Goal: Task Accomplishment & Management: Use online tool/utility

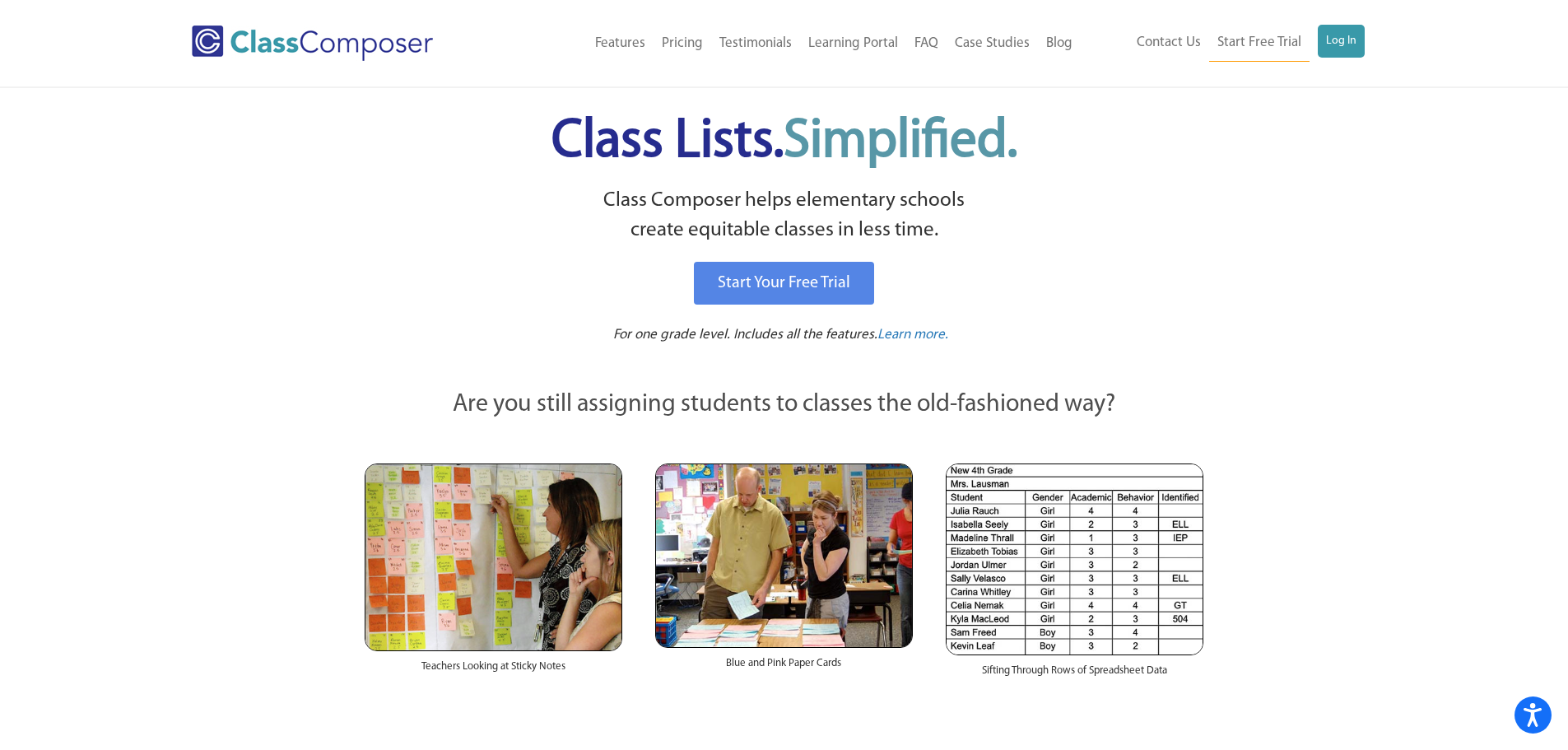
drag, startPoint x: 1514, startPoint y: 5, endPoint x: 1259, endPoint y: 276, distance: 372.1
click at [1338, 37] on link "Log In" at bounding box center [1341, 41] width 47 height 33
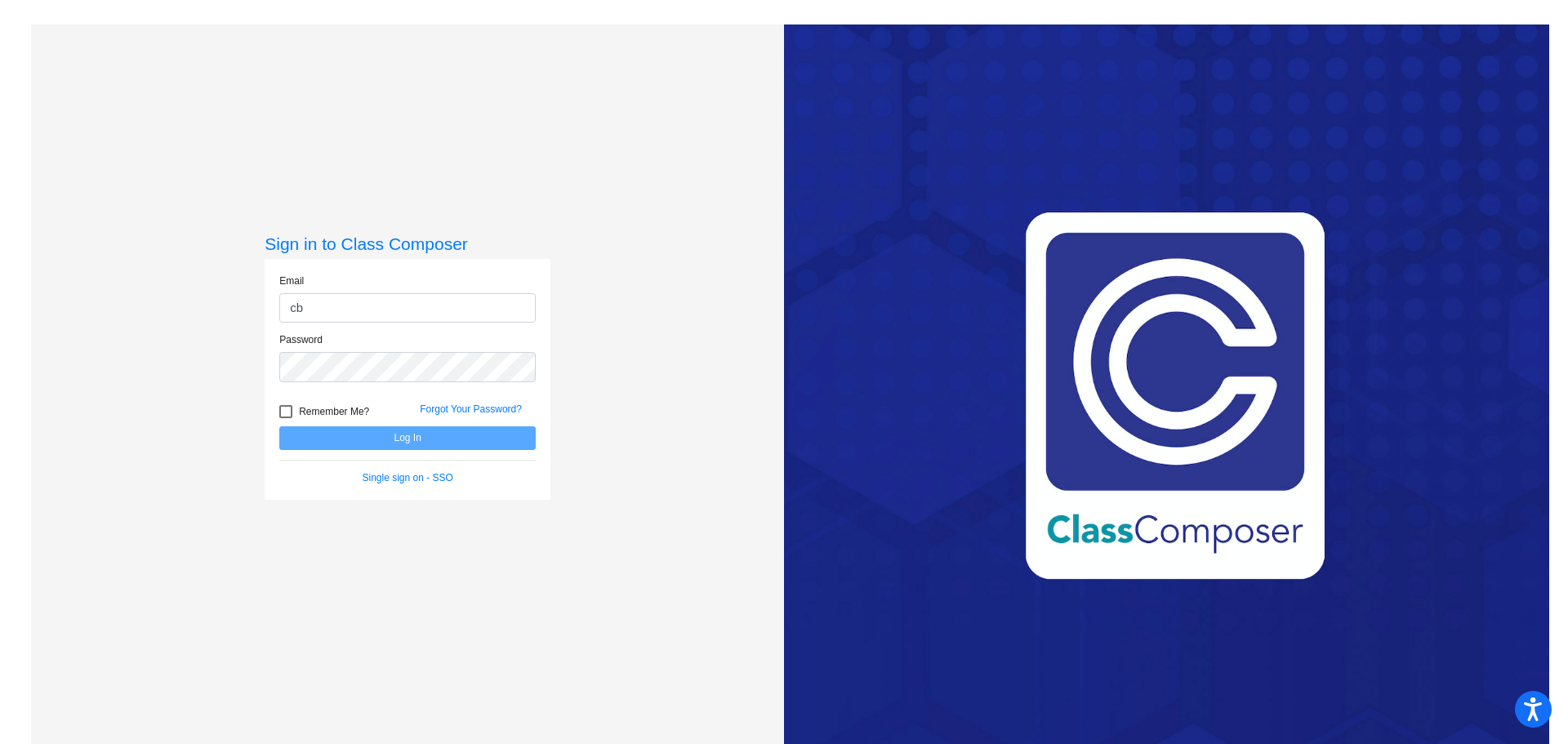
type input "[EMAIL_ADDRESS][DOMAIN_NAME]"
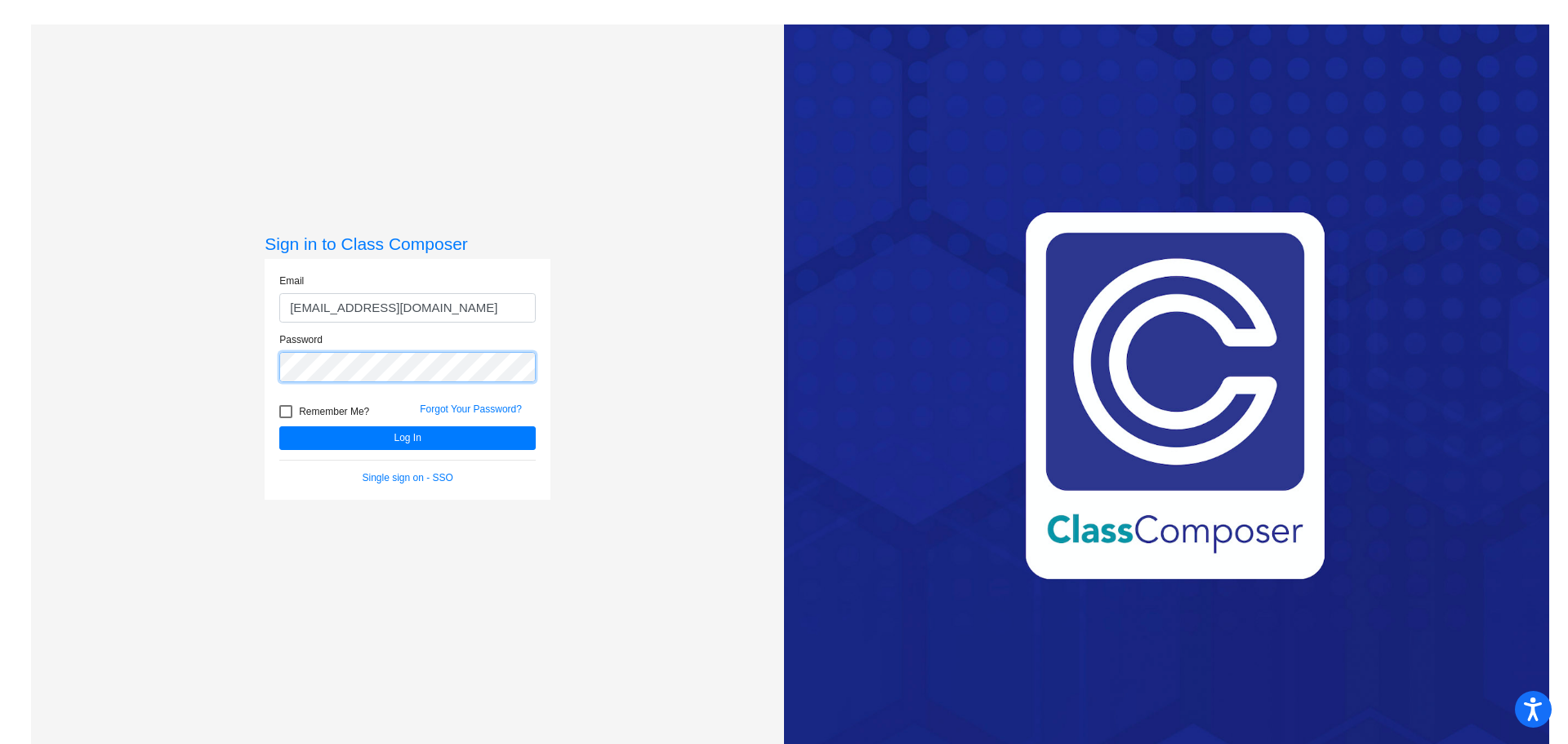
click at [279, 426] on button "Log In" at bounding box center [407, 437] width 256 height 24
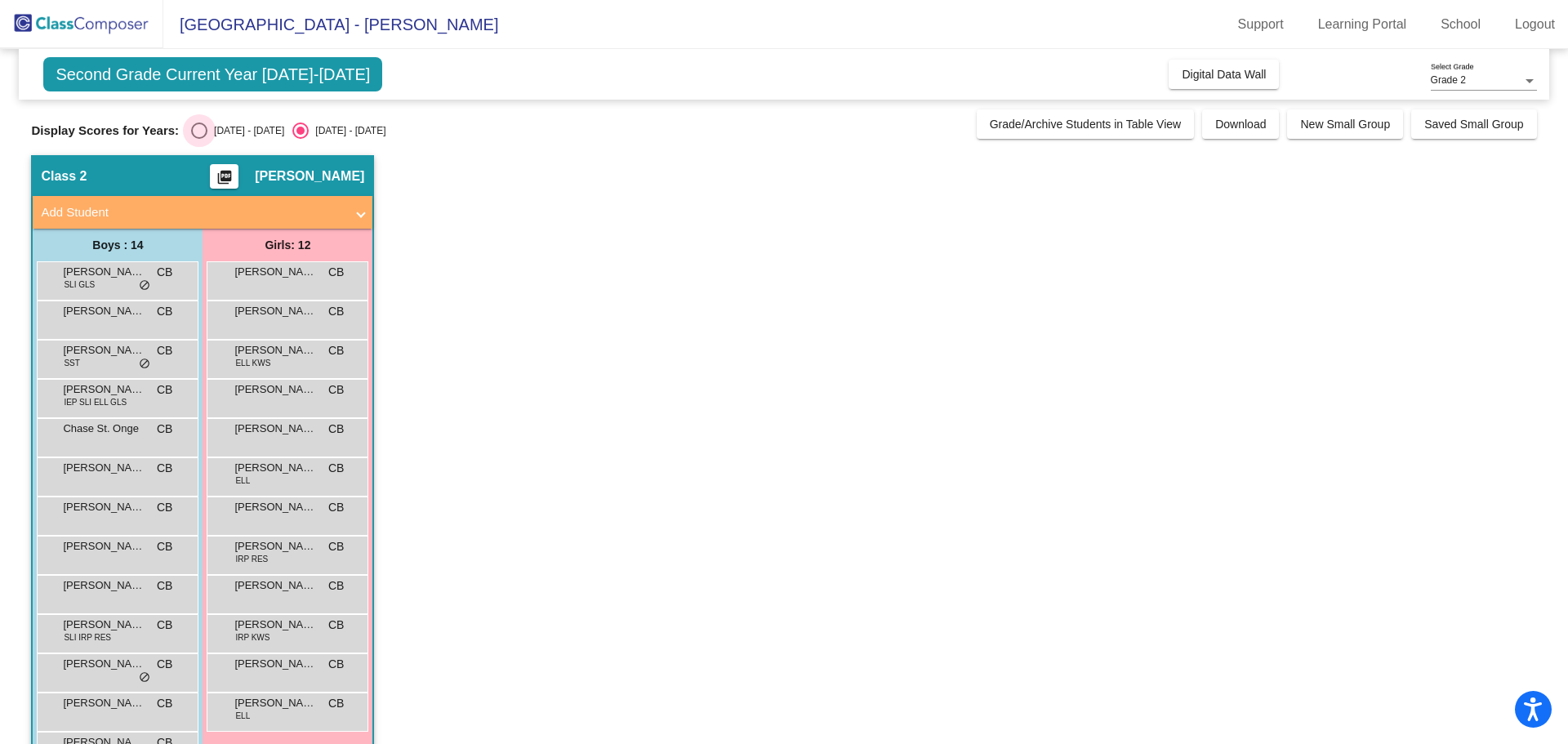
click at [200, 127] on div "Select an option" at bounding box center [199, 130] width 16 height 16
click at [200, 138] on input "[DATE] - [DATE]" at bounding box center [199, 138] width 1 height 1
radio input "true"
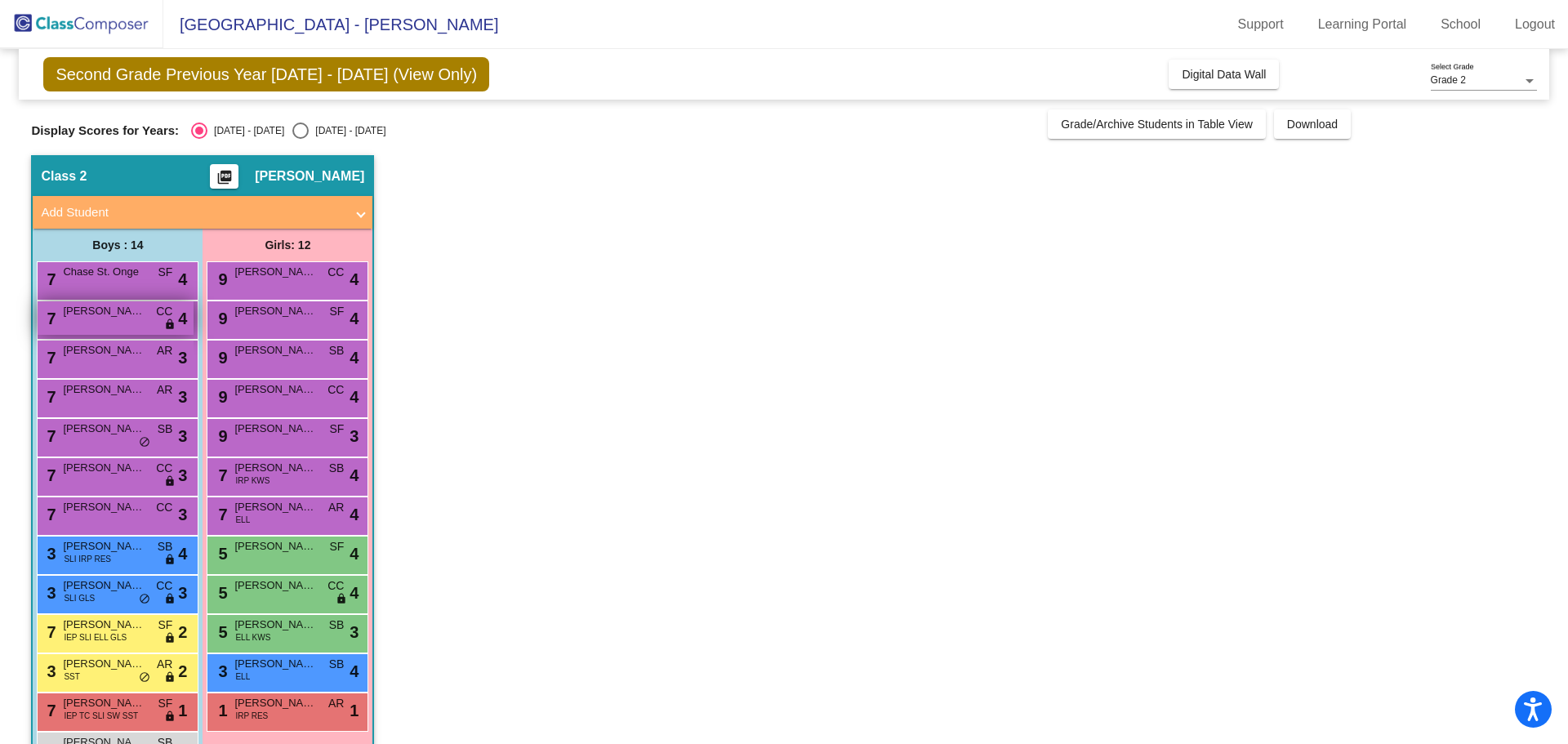
scroll to position [93, 0]
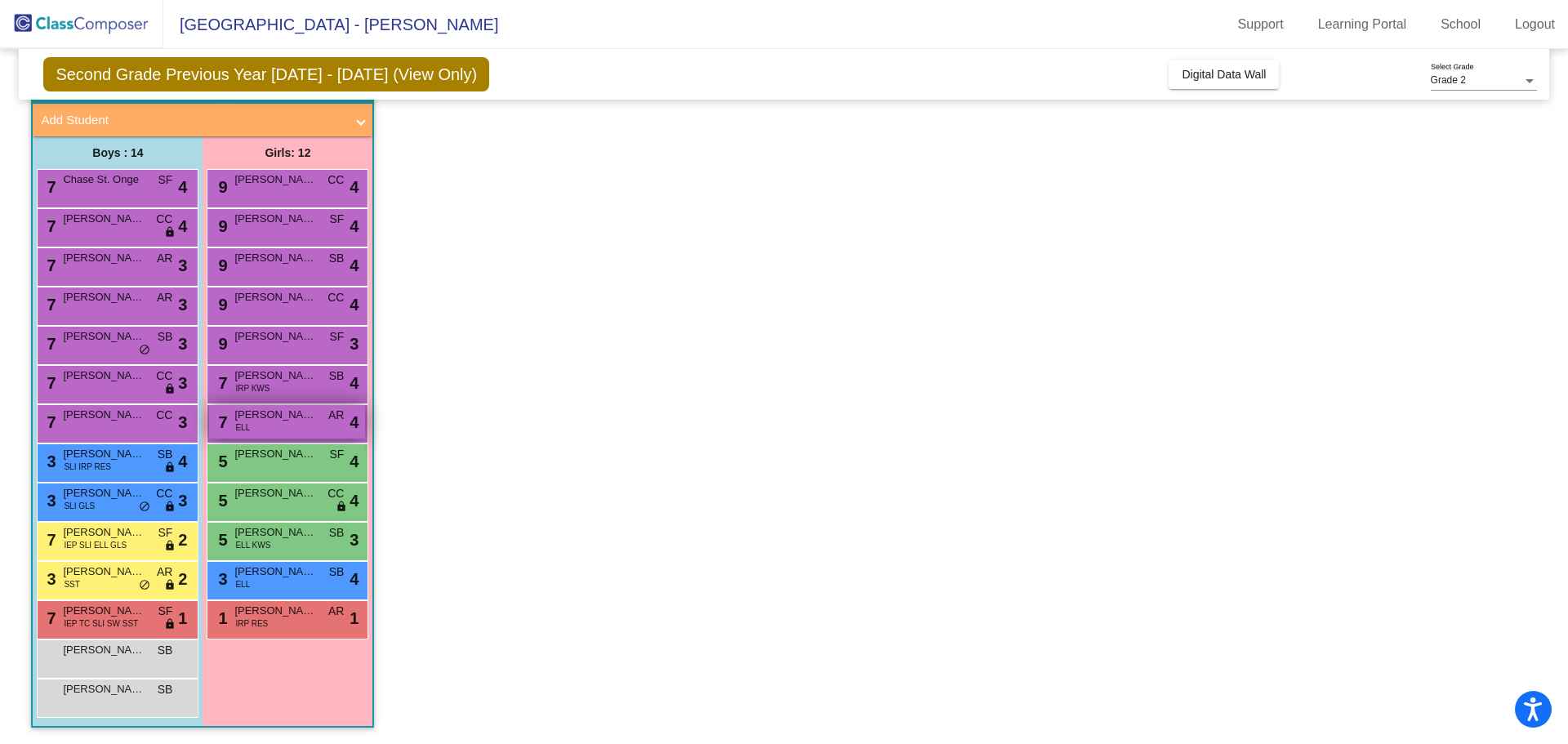
click at [301, 429] on div "7 [PERSON_NAME] ELL AR lock do_not_disturb_alt 4" at bounding box center [286, 421] width 156 height 33
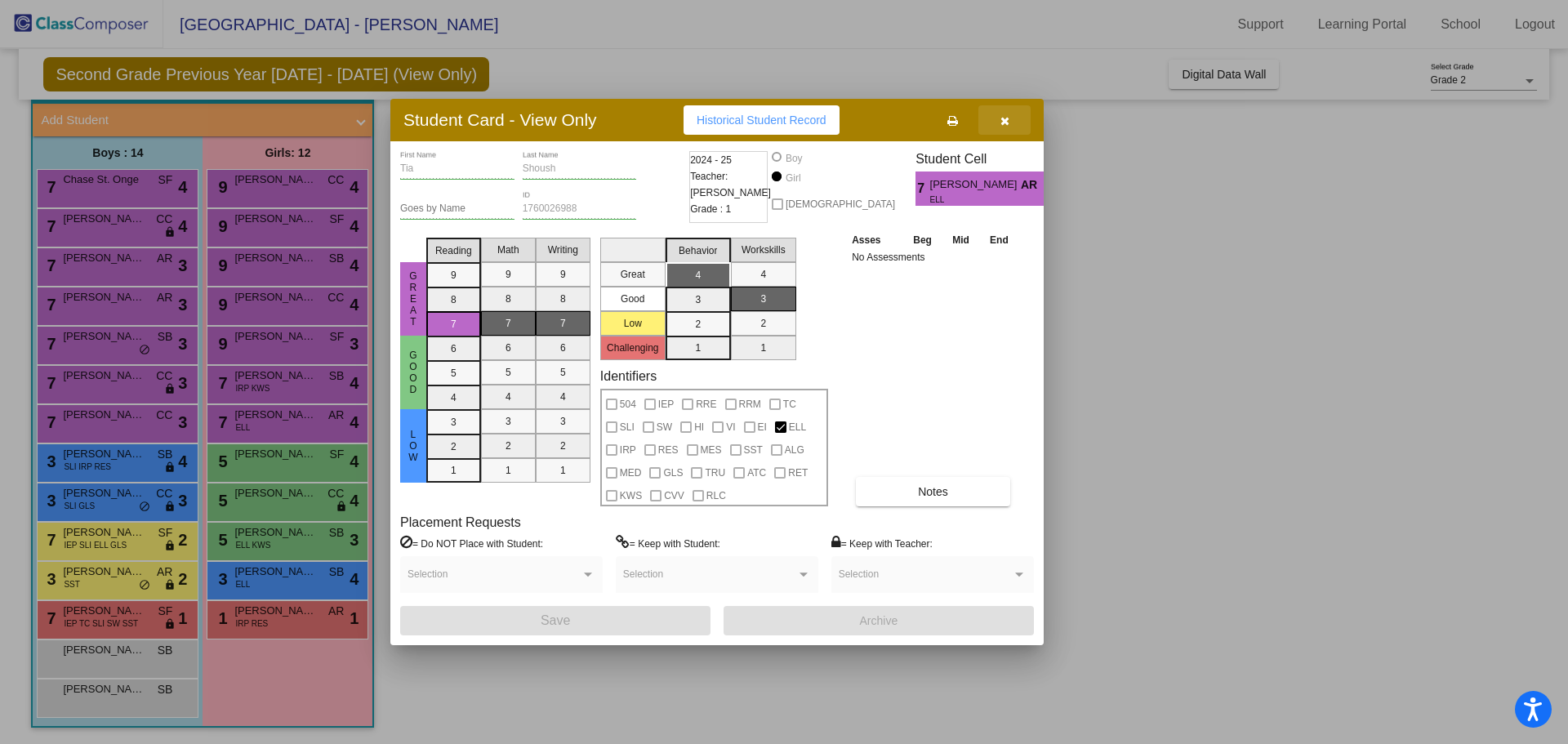
click at [1006, 121] on icon "button" at bounding box center [1004, 121] width 9 height 11
